Goal: Task Accomplishment & Management: Use online tool/utility

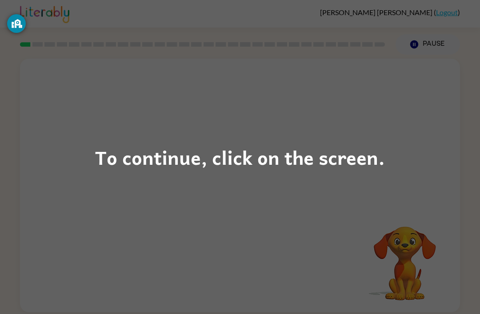
click at [213, 138] on div "To continue, click on the screen." at bounding box center [240, 157] width 480 height 314
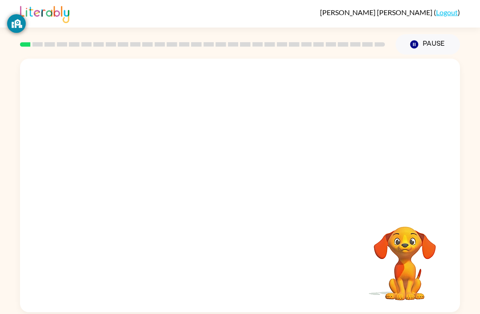
click at [202, 225] on div "Your browser must support playing .mp4 files to use Literably. Please try using…" at bounding box center [240, 186] width 440 height 254
click at [236, 188] on icon "button" at bounding box center [240, 190] width 16 height 16
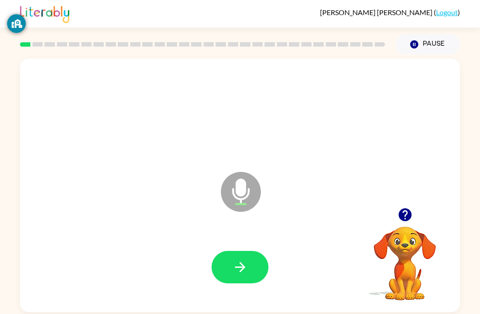
click at [244, 258] on button "button" at bounding box center [239, 267] width 57 height 32
click at [230, 283] on button "button" at bounding box center [239, 267] width 57 height 32
click at [252, 251] on button "button" at bounding box center [239, 267] width 57 height 32
click at [240, 266] on icon "button" at bounding box center [240, 267] width 16 height 16
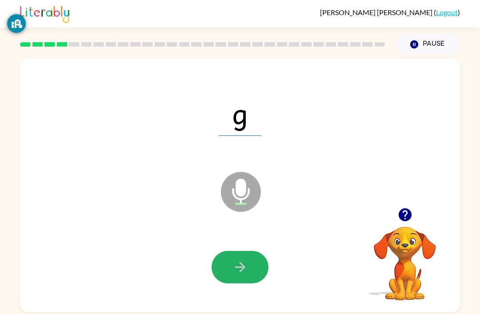
click at [214, 263] on button "button" at bounding box center [239, 267] width 57 height 32
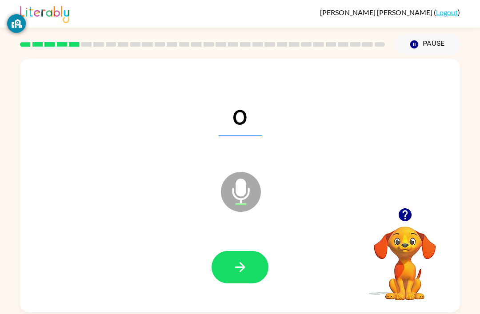
click at [236, 277] on button "button" at bounding box center [239, 267] width 57 height 32
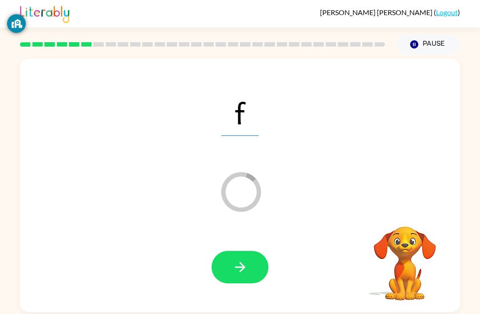
click at [240, 274] on icon "button" at bounding box center [240, 267] width 16 height 16
click at [257, 259] on button "button" at bounding box center [239, 267] width 57 height 32
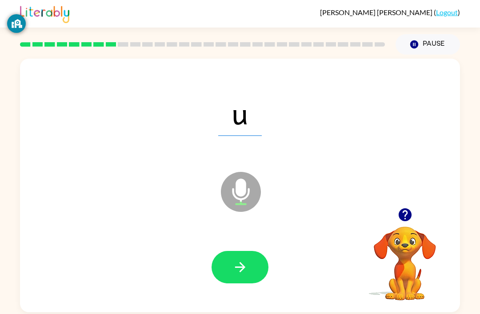
click at [265, 259] on button "button" at bounding box center [239, 267] width 57 height 32
click at [229, 258] on button "button" at bounding box center [239, 267] width 57 height 32
click at [240, 265] on icon "button" at bounding box center [239, 267] width 10 height 10
click at [239, 269] on icon "button" at bounding box center [239, 267] width 10 height 10
click at [249, 264] on button "button" at bounding box center [239, 267] width 57 height 32
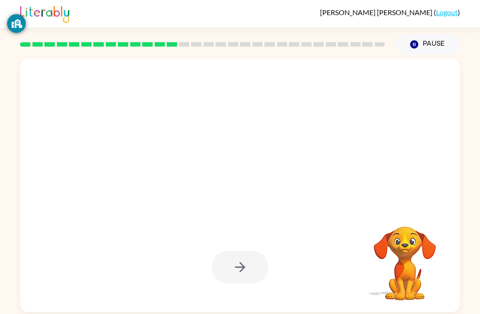
click at [247, 266] on div at bounding box center [239, 267] width 57 height 32
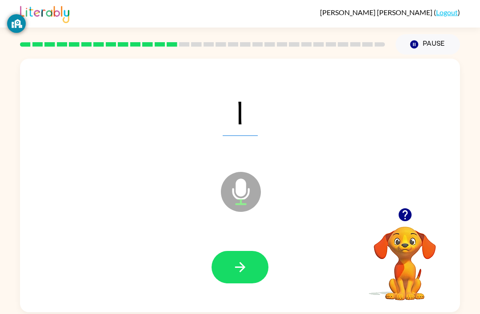
click at [241, 258] on button "button" at bounding box center [239, 267] width 57 height 32
click at [247, 262] on icon "button" at bounding box center [240, 267] width 16 height 16
click at [244, 270] on icon "button" at bounding box center [240, 267] width 16 height 16
click at [241, 268] on icon "button" at bounding box center [239, 267] width 10 height 10
click at [235, 261] on icon "button" at bounding box center [240, 267] width 16 height 16
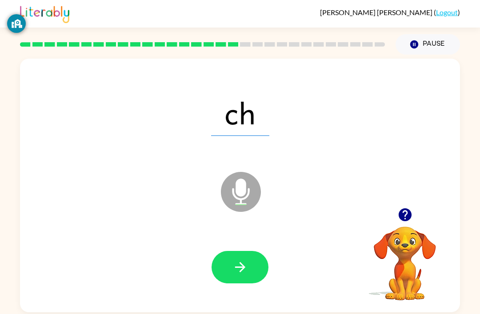
click at [242, 271] on icon "button" at bounding box center [239, 267] width 10 height 10
click at [245, 266] on icon "button" at bounding box center [240, 267] width 16 height 16
click at [238, 273] on icon "button" at bounding box center [240, 267] width 16 height 16
click at [228, 271] on button "button" at bounding box center [239, 267] width 57 height 32
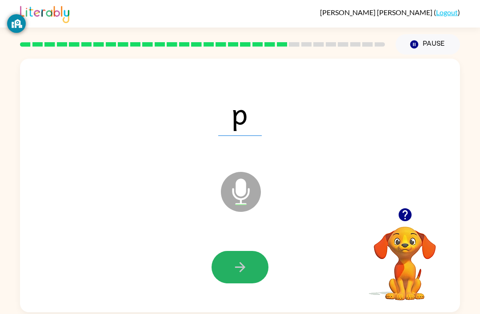
click at [225, 263] on button "button" at bounding box center [239, 267] width 57 height 32
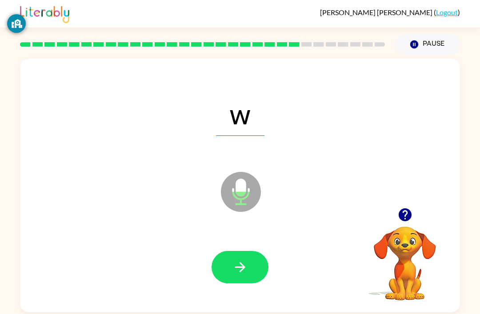
click at [238, 271] on icon "button" at bounding box center [240, 267] width 16 height 16
click at [237, 279] on button "button" at bounding box center [239, 267] width 57 height 32
click at [255, 281] on button "button" at bounding box center [239, 267] width 57 height 32
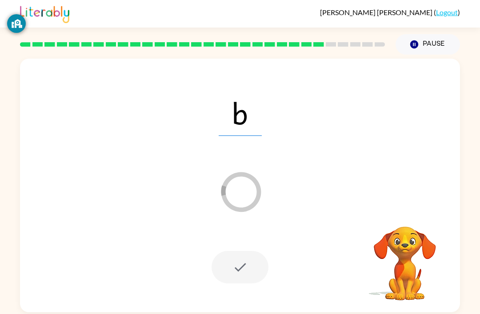
click at [19, 145] on div "b Loader Your response is being sent to our graders Your browser must support p…" at bounding box center [240, 184] width 480 height 258
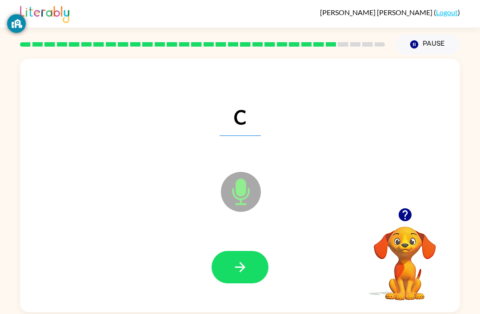
click at [249, 260] on button "button" at bounding box center [239, 267] width 57 height 32
click at [252, 262] on button "button" at bounding box center [239, 267] width 57 height 32
click at [237, 265] on icon "button" at bounding box center [240, 267] width 16 height 16
click at [248, 260] on button "button" at bounding box center [239, 267] width 57 height 32
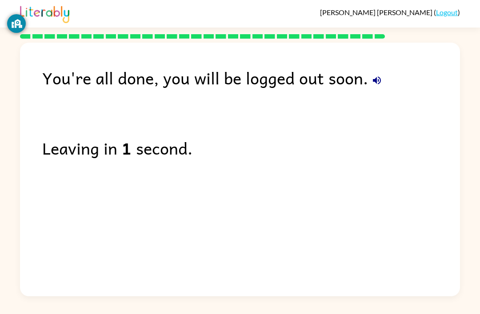
click at [423, 173] on div "You're all done, you will be logged out soon. Leaving in 1 second." at bounding box center [240, 167] width 440 height 249
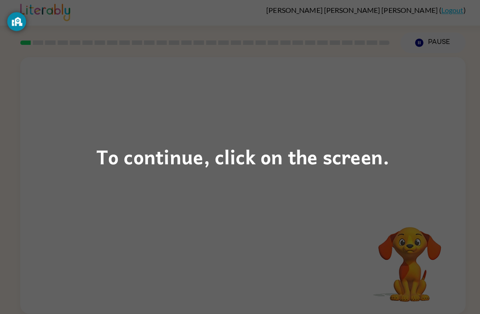
click at [307, 170] on div "To continue, click on the screen." at bounding box center [240, 157] width 480 height 314
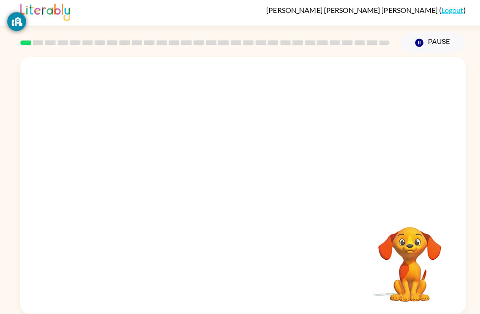
click at [302, 163] on div at bounding box center [240, 133] width 440 height 149
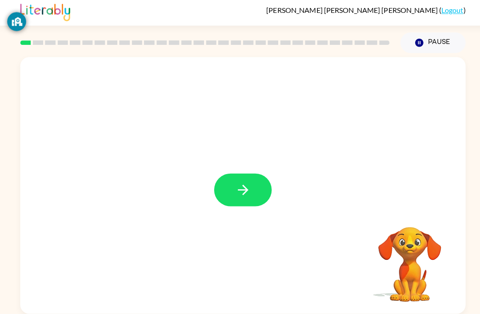
click at [234, 180] on button "button" at bounding box center [239, 190] width 57 height 32
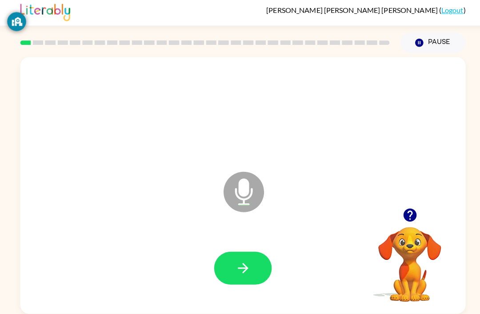
click at [233, 240] on div at bounding box center [240, 267] width 422 height 73
click at [223, 270] on button "button" at bounding box center [239, 267] width 57 height 32
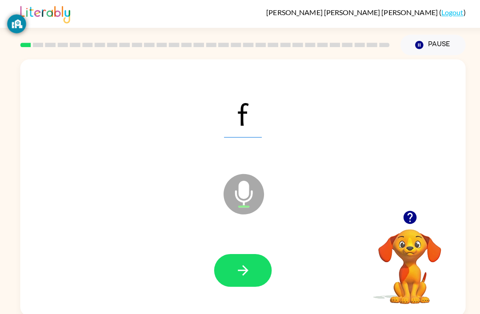
click at [256, 272] on button "button" at bounding box center [239, 267] width 57 height 32
click at [251, 258] on button "button" at bounding box center [239, 267] width 57 height 32
click at [244, 272] on icon "button" at bounding box center [240, 267] width 16 height 16
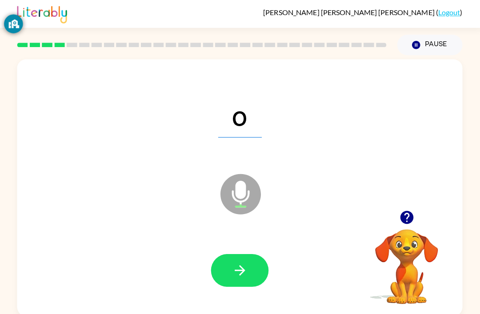
click at [235, 283] on button "button" at bounding box center [239, 267] width 57 height 32
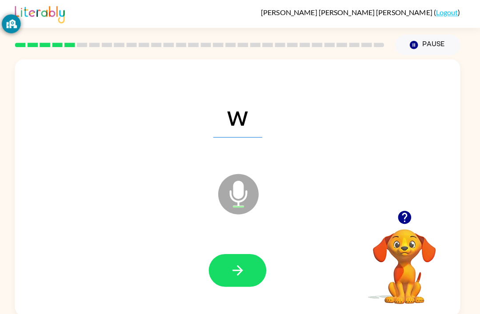
click at [237, 259] on button "button" at bounding box center [239, 267] width 57 height 32
click at [235, 274] on icon "button" at bounding box center [240, 267] width 16 height 16
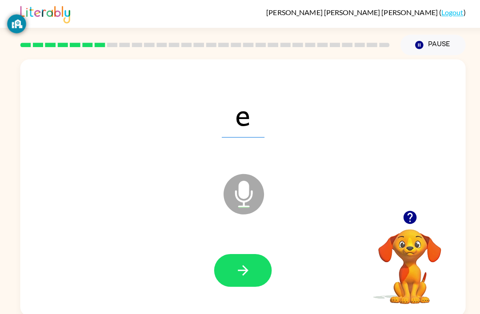
click at [238, 266] on icon "button" at bounding box center [240, 267] width 16 height 16
click at [242, 268] on icon "button" at bounding box center [240, 267] width 16 height 16
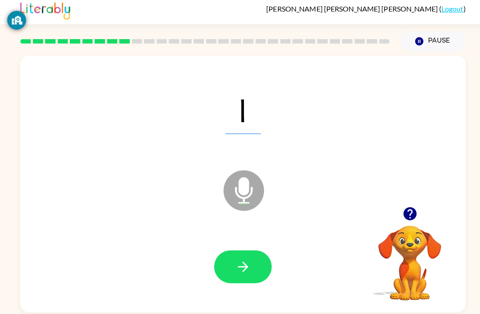
click at [235, 254] on button "button" at bounding box center [239, 267] width 57 height 32
click at [238, 260] on icon "button" at bounding box center [240, 267] width 16 height 16
click at [236, 270] on icon "button" at bounding box center [240, 267] width 16 height 16
click at [240, 263] on icon "button" at bounding box center [240, 267] width 16 height 16
click at [229, 252] on button "button" at bounding box center [239, 267] width 57 height 32
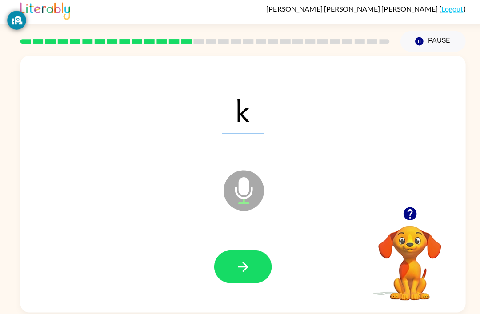
click at [235, 260] on icon "button" at bounding box center [240, 267] width 16 height 16
click at [237, 275] on button "button" at bounding box center [239, 267] width 57 height 32
click at [233, 271] on icon "button" at bounding box center [240, 267] width 16 height 16
click at [242, 251] on button "button" at bounding box center [239, 267] width 57 height 32
click at [242, 259] on icon "button" at bounding box center [240, 267] width 16 height 16
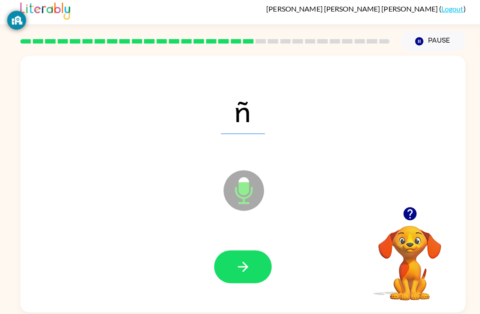
click at [248, 258] on button "button" at bounding box center [239, 267] width 57 height 32
click at [245, 259] on icon "button" at bounding box center [240, 267] width 16 height 16
click at [236, 255] on button "button" at bounding box center [239, 267] width 57 height 32
click at [234, 269] on icon "button" at bounding box center [240, 267] width 16 height 16
click at [234, 259] on icon "button" at bounding box center [240, 267] width 16 height 16
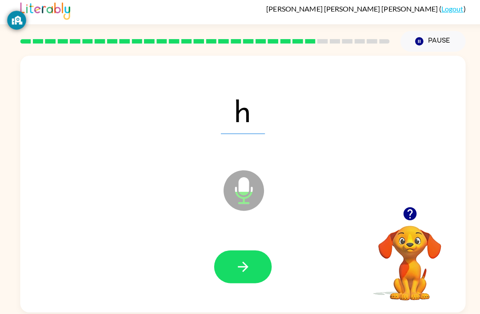
click at [246, 265] on icon "button" at bounding box center [240, 267] width 16 height 16
click at [235, 264] on icon "button" at bounding box center [239, 267] width 10 height 10
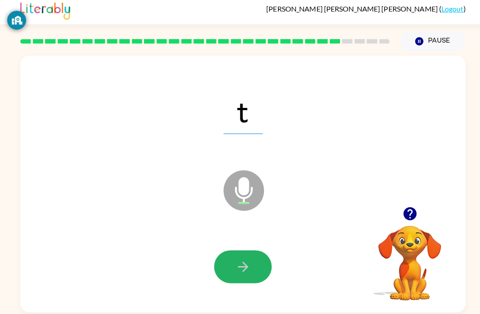
click at [240, 259] on icon "button" at bounding box center [240, 267] width 16 height 16
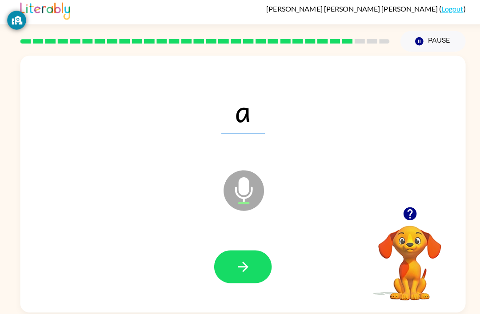
click at [243, 259] on icon "button" at bounding box center [240, 267] width 16 height 16
click at [244, 259] on icon "button" at bounding box center [240, 267] width 16 height 16
click at [229, 258] on button "button" at bounding box center [239, 267] width 57 height 32
